Goal: Transaction & Acquisition: Purchase product/service

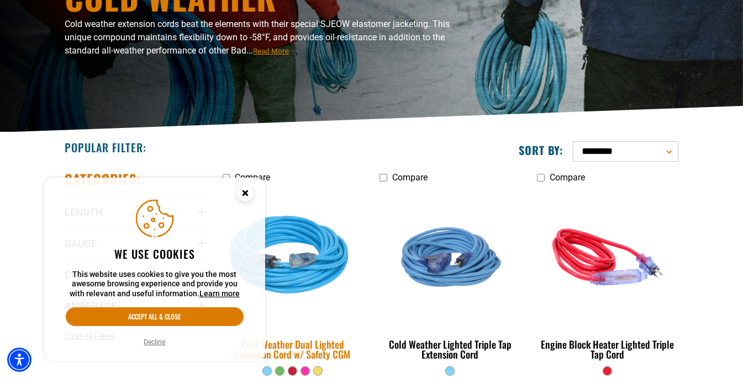
scroll to position [276, 0]
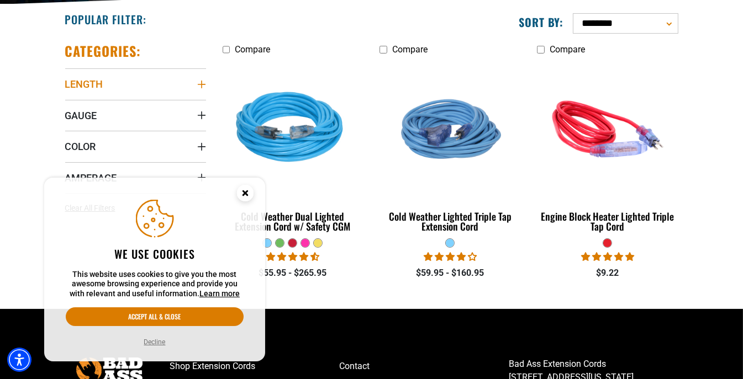
click at [201, 85] on icon "Length" at bounding box center [201, 85] width 8 height 8
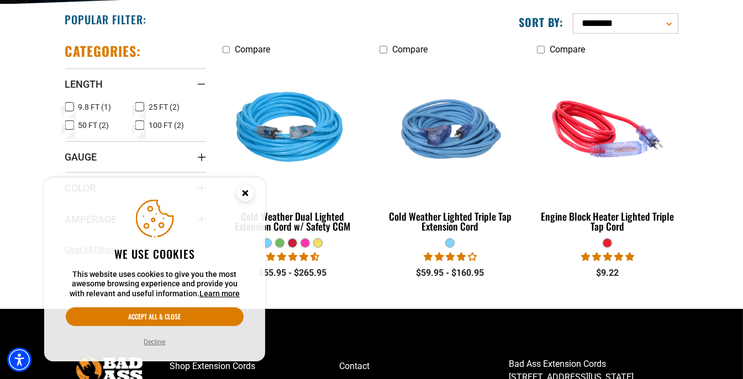
click at [68, 104] on icon at bounding box center [69, 107] width 9 height 14
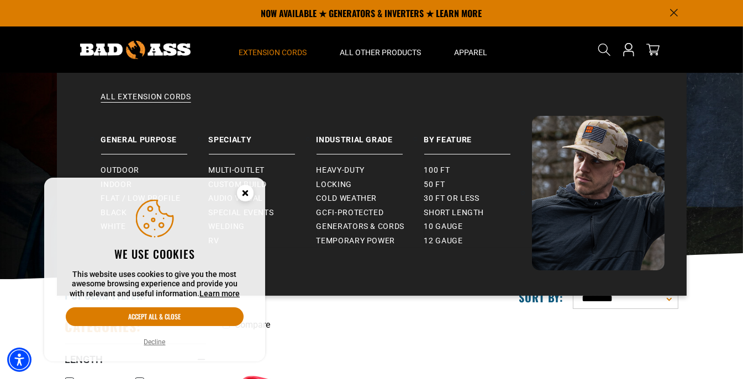
click at [296, 49] on span "Extension Cords" at bounding box center [273, 52] width 68 height 10
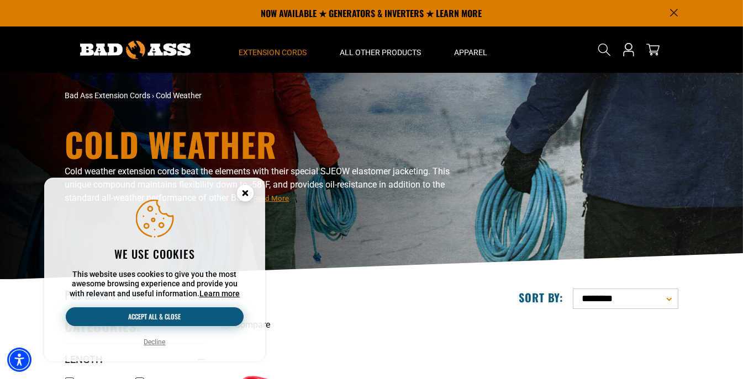
click at [167, 309] on button "Accept all & close" at bounding box center [155, 317] width 178 height 19
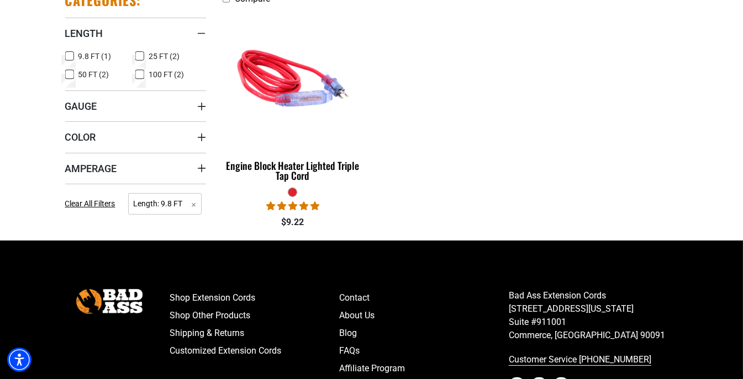
scroll to position [331, 0]
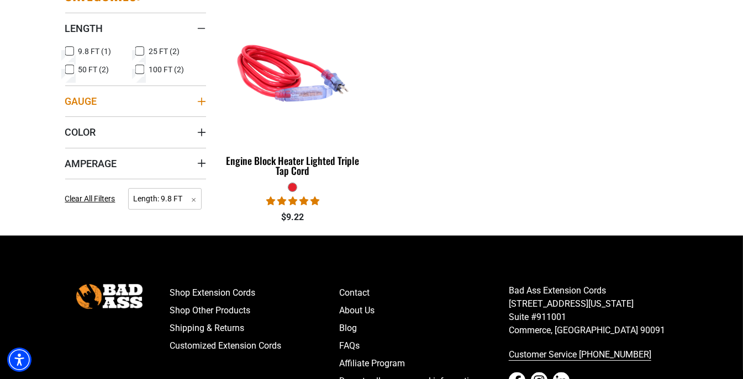
click at [200, 98] on icon "Gauge" at bounding box center [201, 101] width 9 height 9
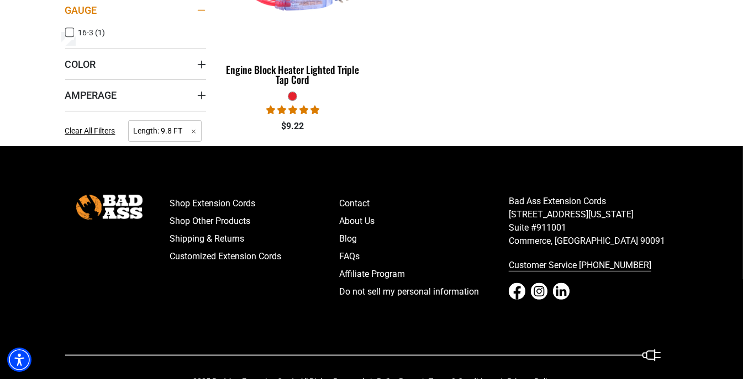
scroll to position [452, 0]
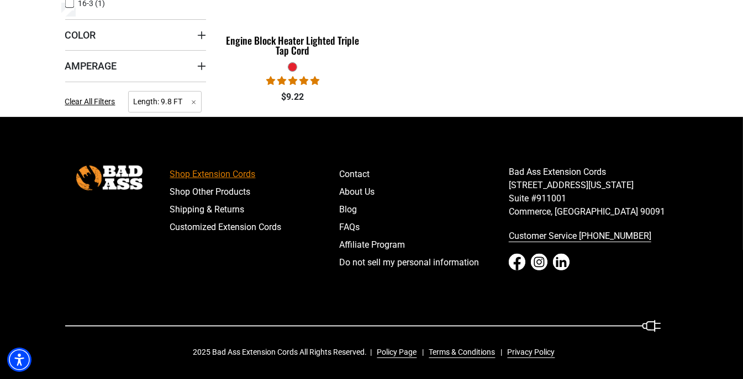
click at [231, 172] on link "Shop Extension Cords" at bounding box center [255, 175] width 170 height 18
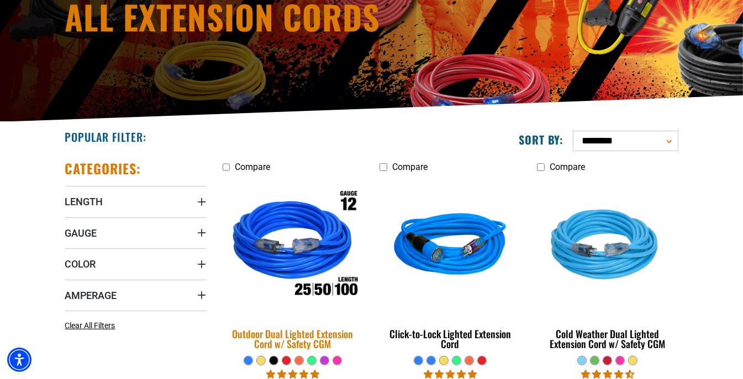
scroll to position [331, 0]
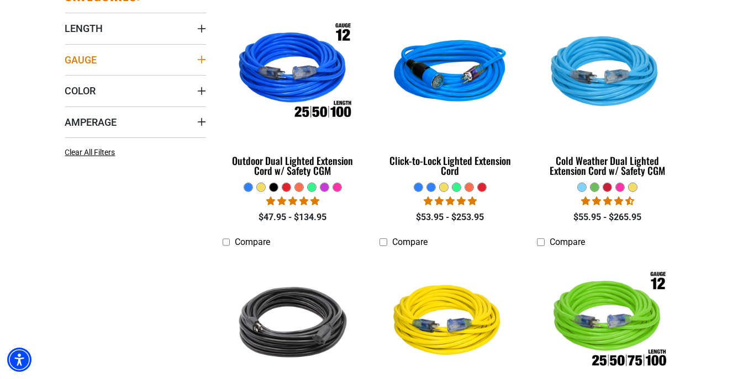
click at [195, 55] on summary "Gauge" at bounding box center [135, 59] width 141 height 31
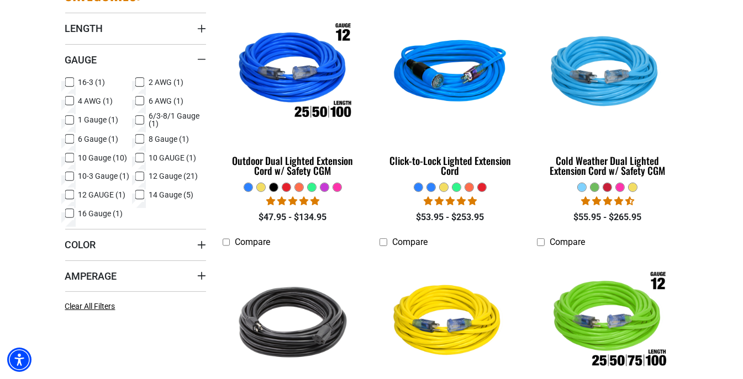
click at [72, 157] on icon at bounding box center [69, 158] width 9 height 14
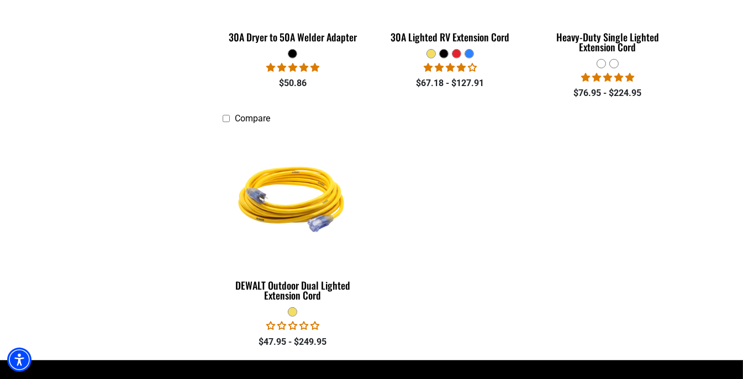
scroll to position [1049, 0]
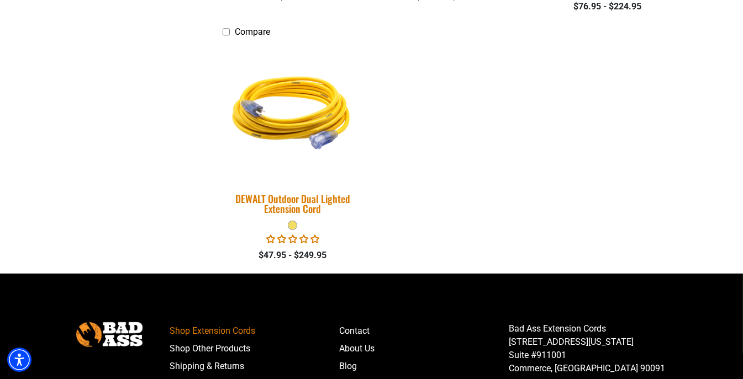
click at [316, 121] on img at bounding box center [292, 111] width 155 height 141
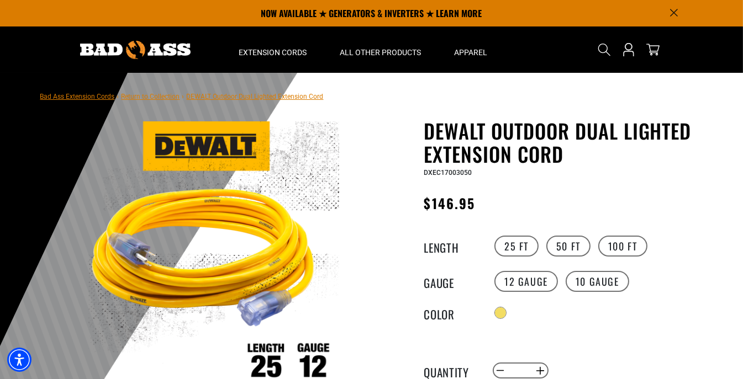
scroll to position [110, 0]
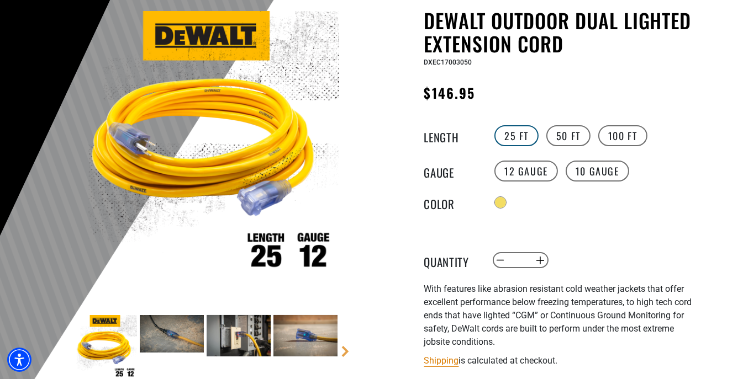
click at [521, 136] on label "25 FT" at bounding box center [516, 135] width 44 height 21
